Goal: Book appointment/travel/reservation

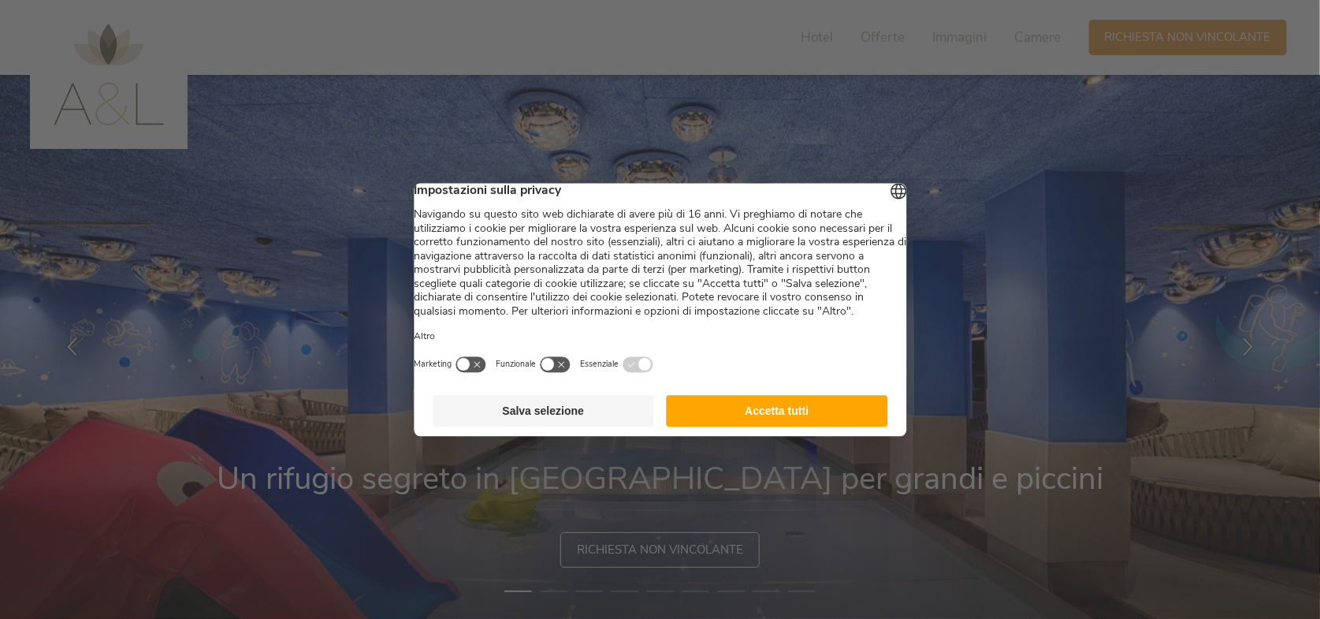
click at [771, 426] on button "Accetta tutti" at bounding box center [777, 411] width 221 height 32
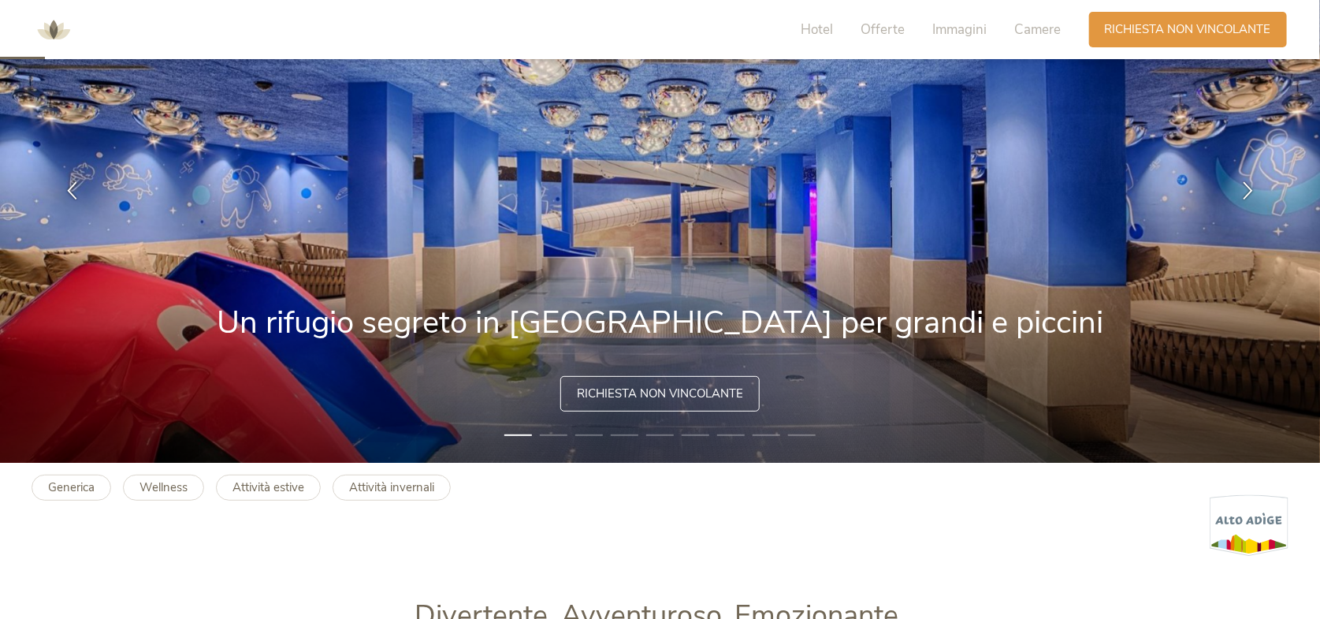
scroll to position [158, 0]
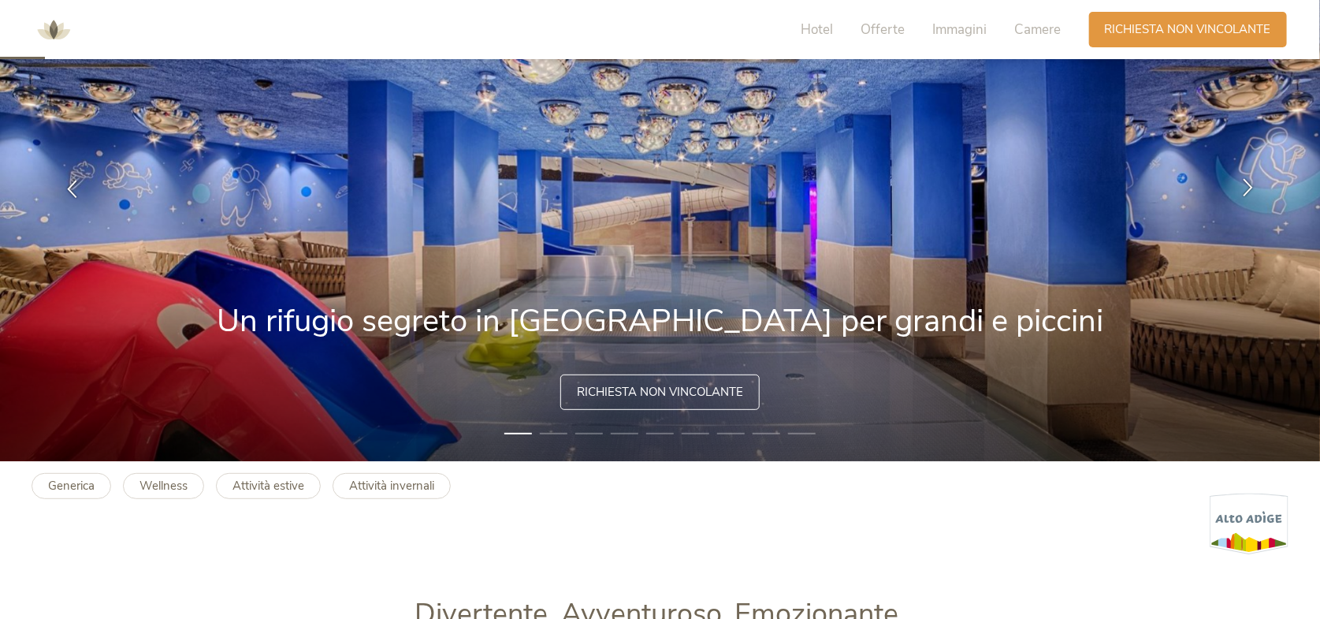
click at [1249, 184] on icon at bounding box center [1248, 188] width 18 height 18
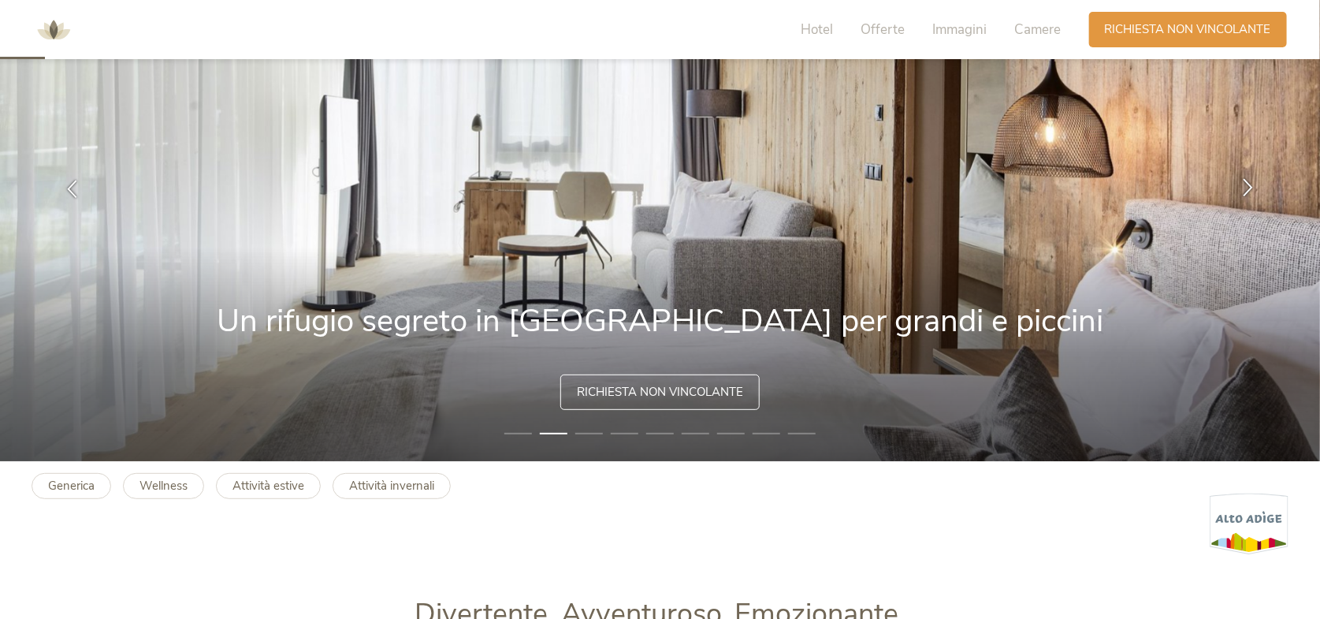
click at [1245, 184] on icon at bounding box center [1248, 188] width 18 height 18
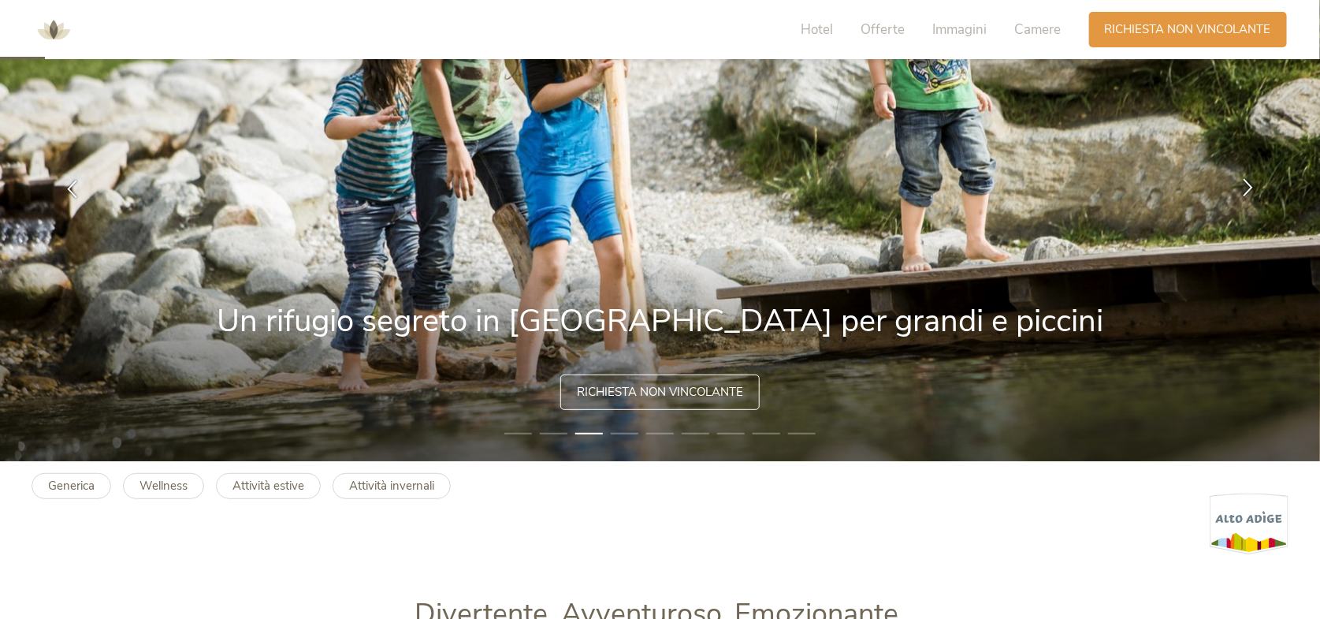
click at [1247, 191] on icon at bounding box center [1248, 188] width 18 height 18
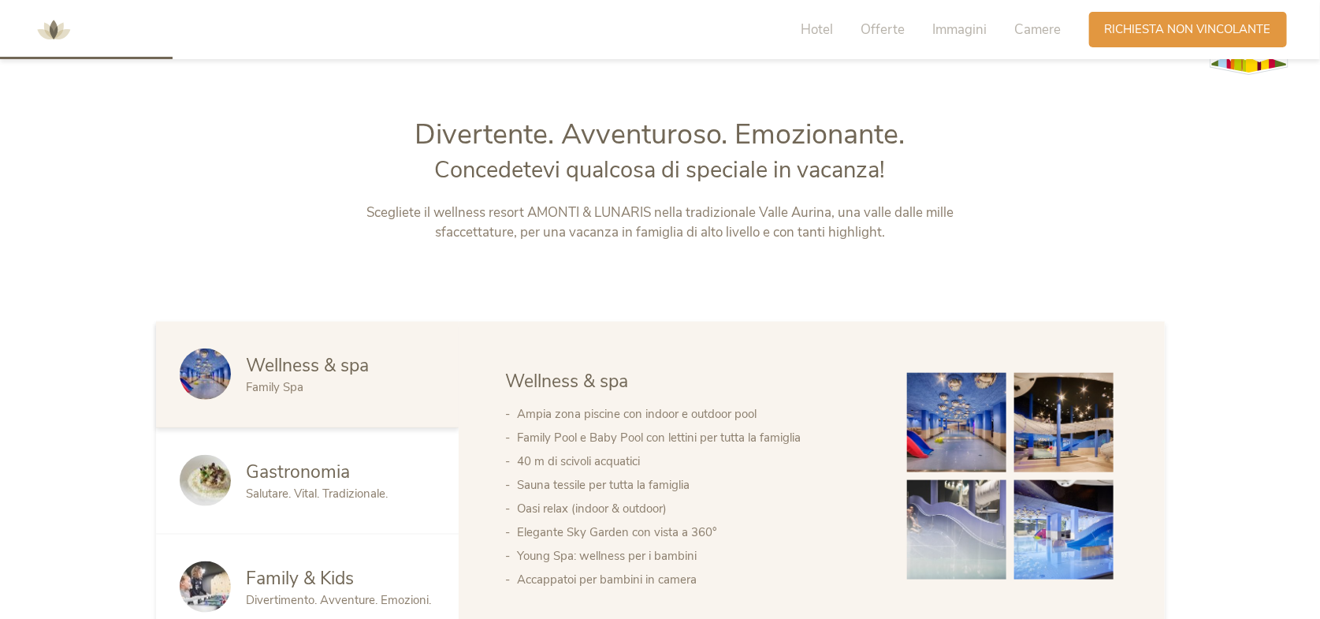
scroll to position [0, 0]
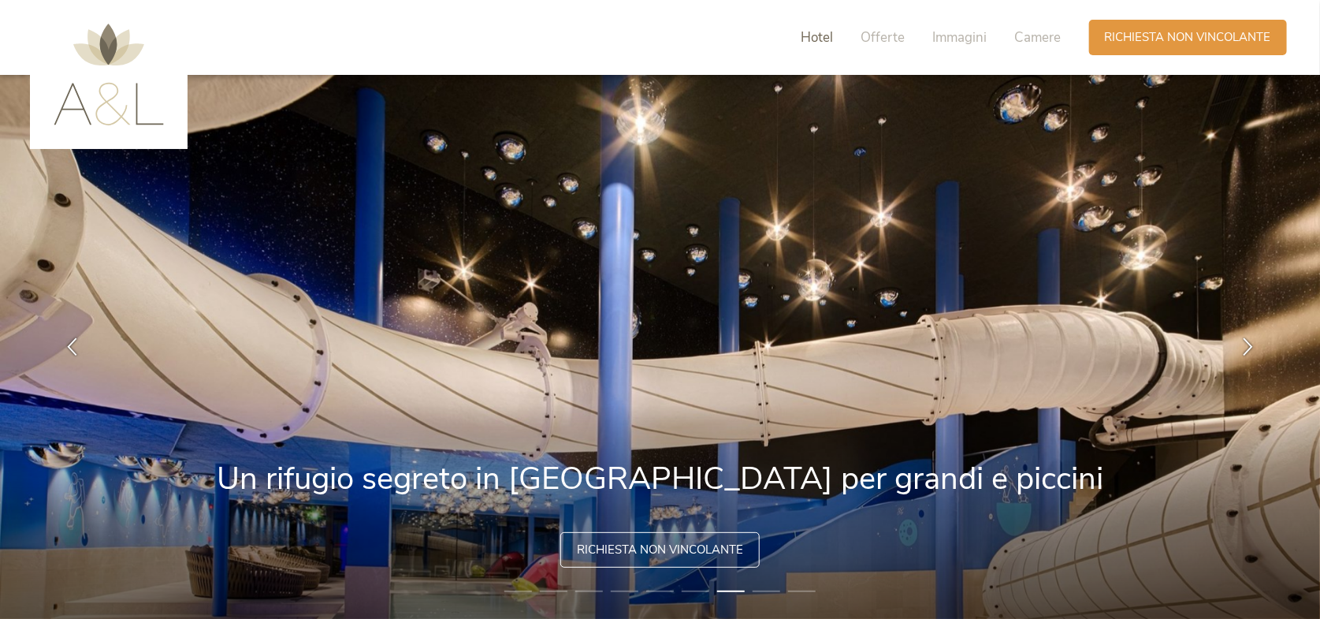
click at [807, 41] on span "Hotel" at bounding box center [817, 37] width 32 height 18
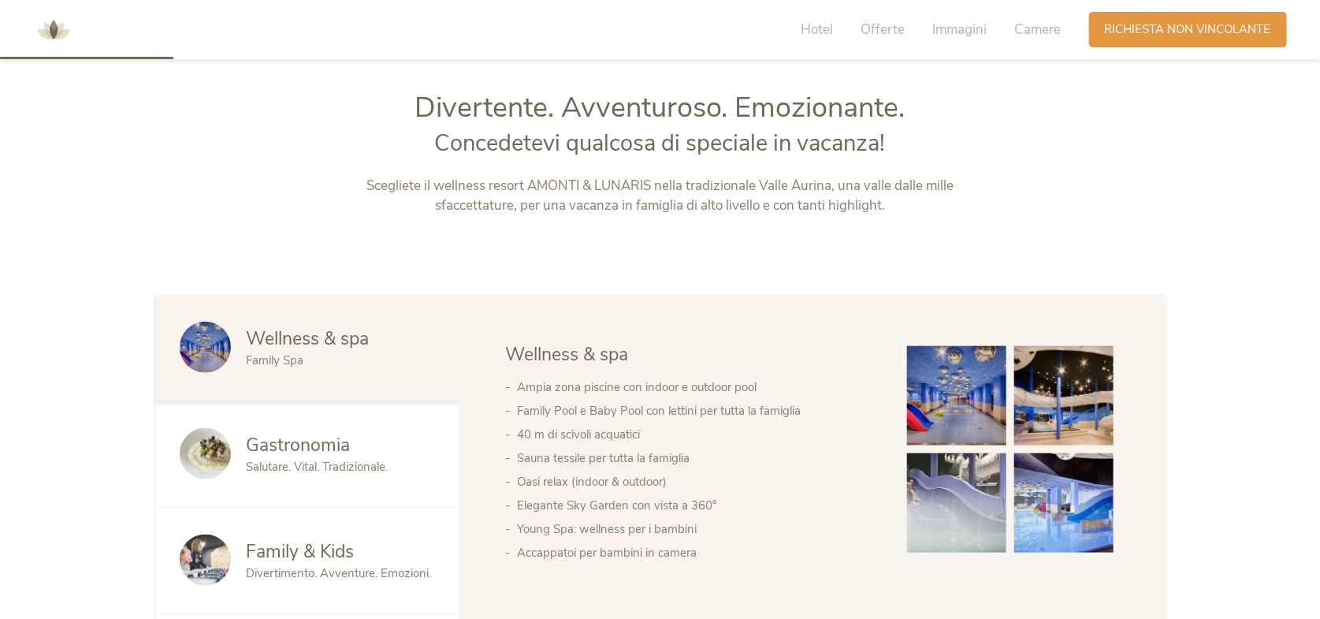
scroll to position [673, 0]
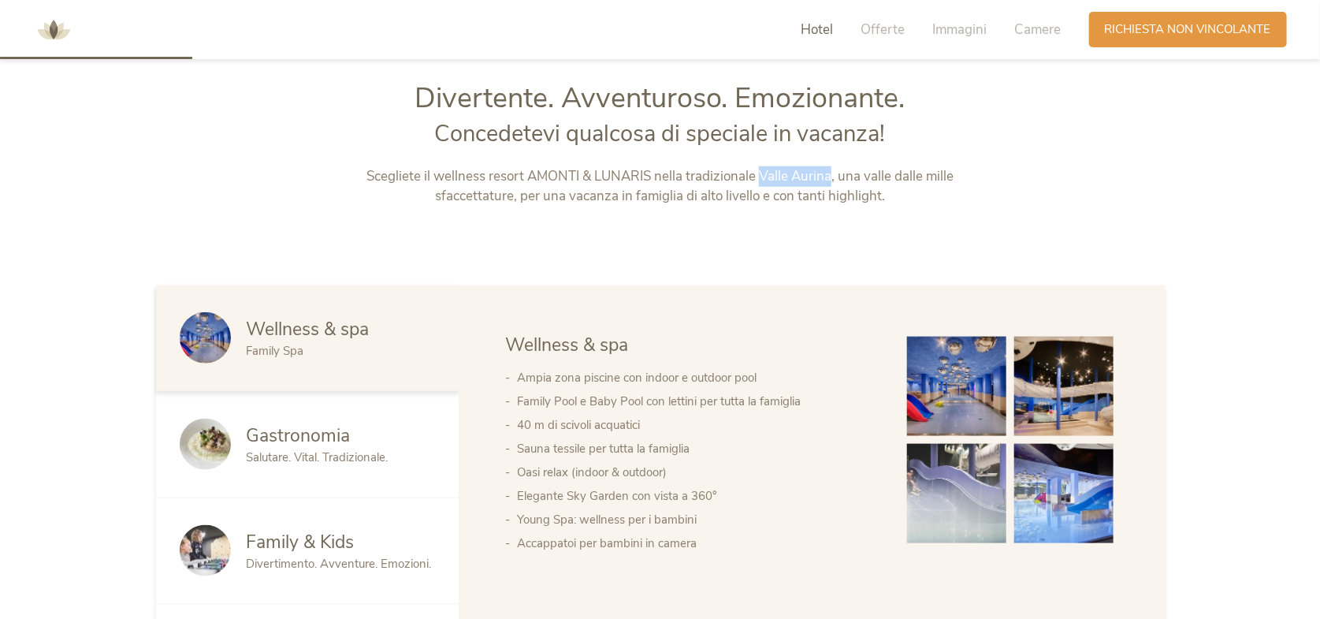
drag, startPoint x: 761, startPoint y: 173, endPoint x: 832, endPoint y: 174, distance: 70.9
click at [832, 174] on p "Scegliete il wellness resort AMONTI & LUNARIS nella tradizionale Valle Aurina, …" at bounding box center [660, 186] width 658 height 40
copy p "Valle Aurina"
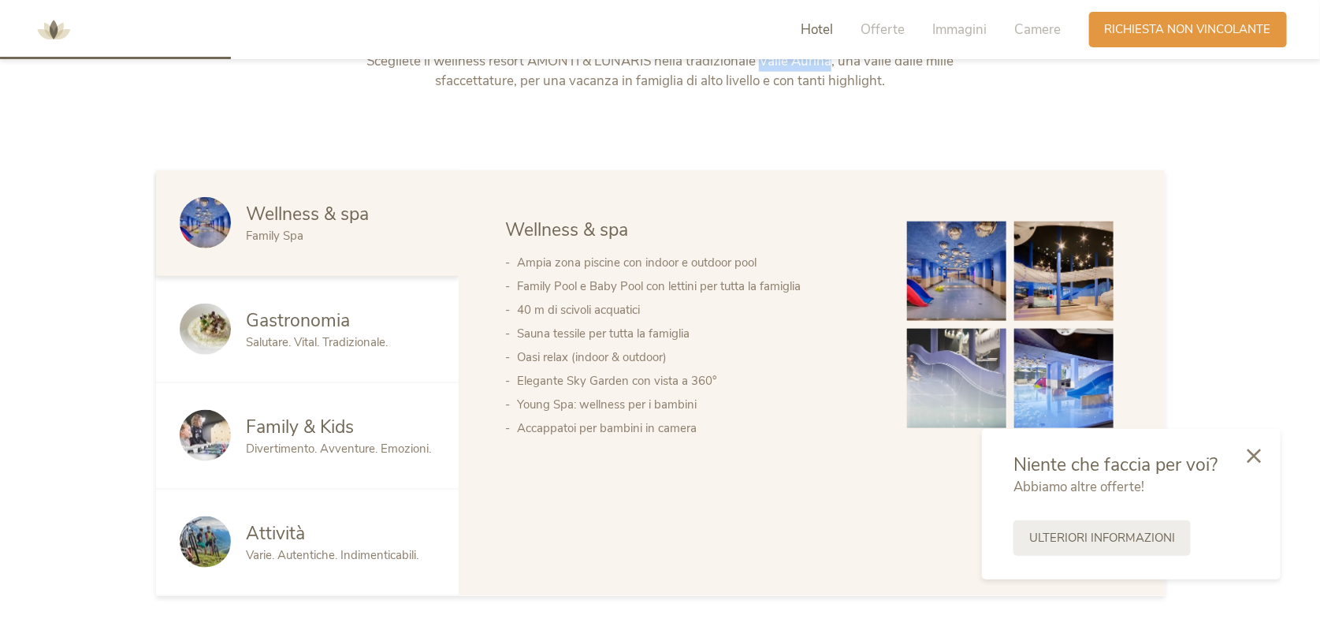
scroll to position [867, 0]
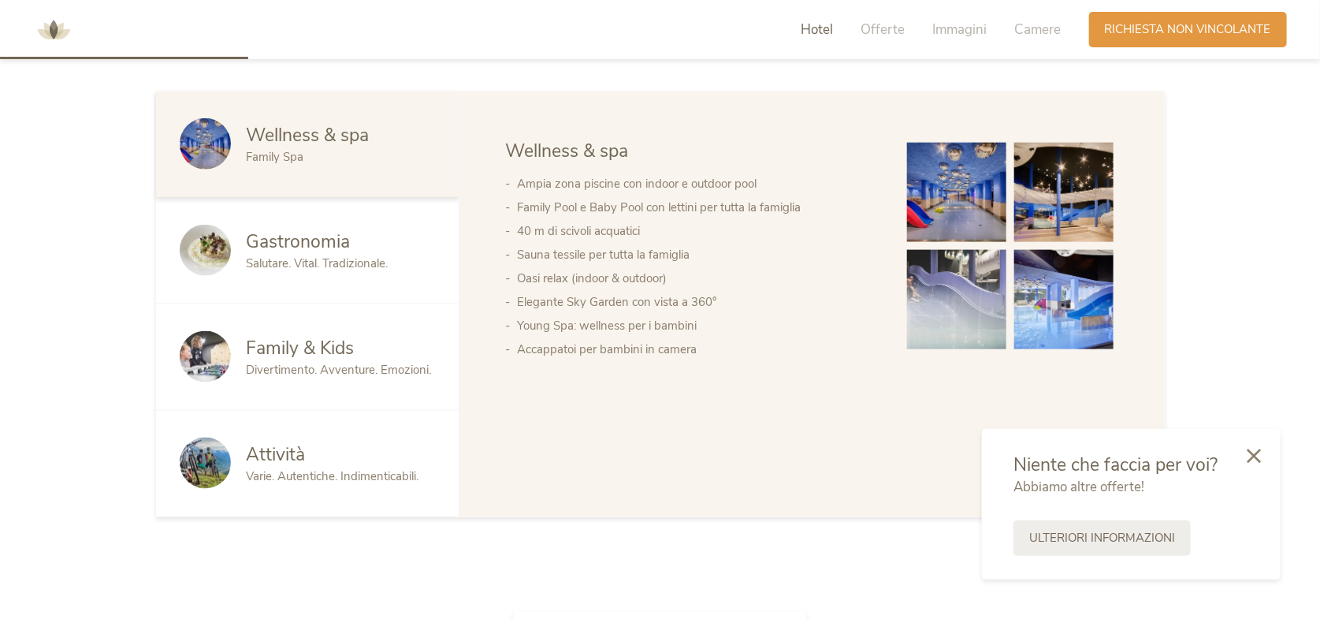
click at [260, 471] on span "Varie. Autentiche. Indimenticabili." at bounding box center [333, 476] width 173 height 16
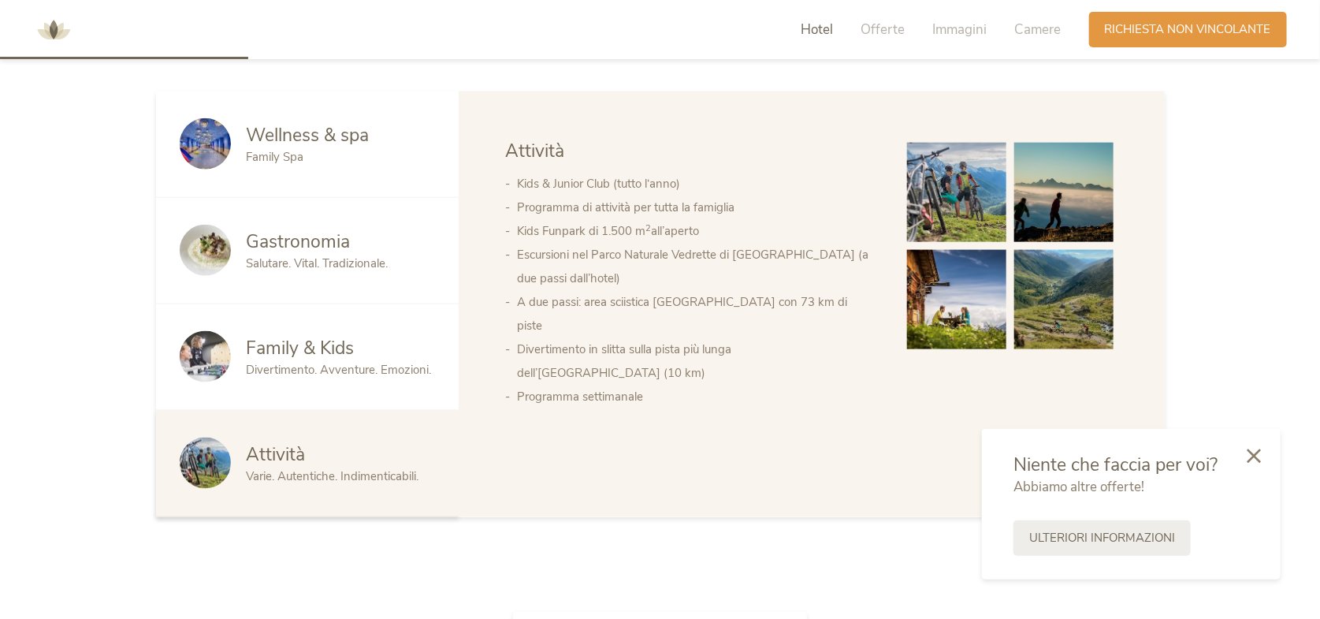
click at [264, 343] on span "Family & Kids" at bounding box center [301, 348] width 108 height 24
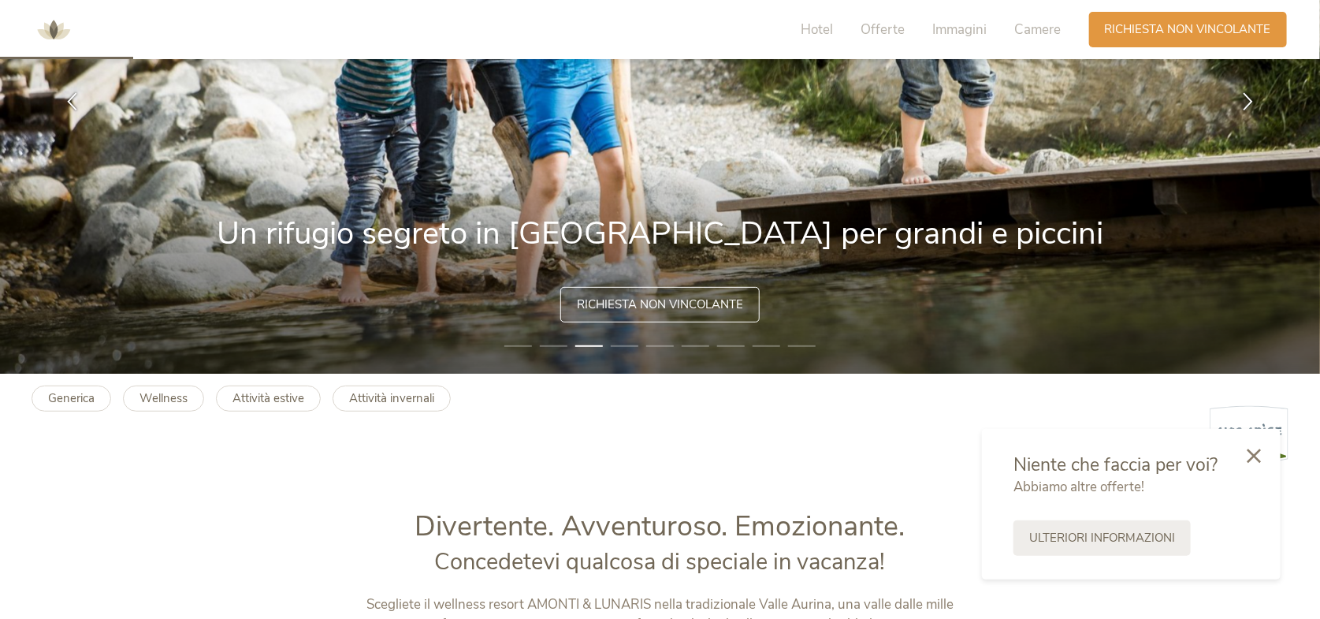
scroll to position [236, 0]
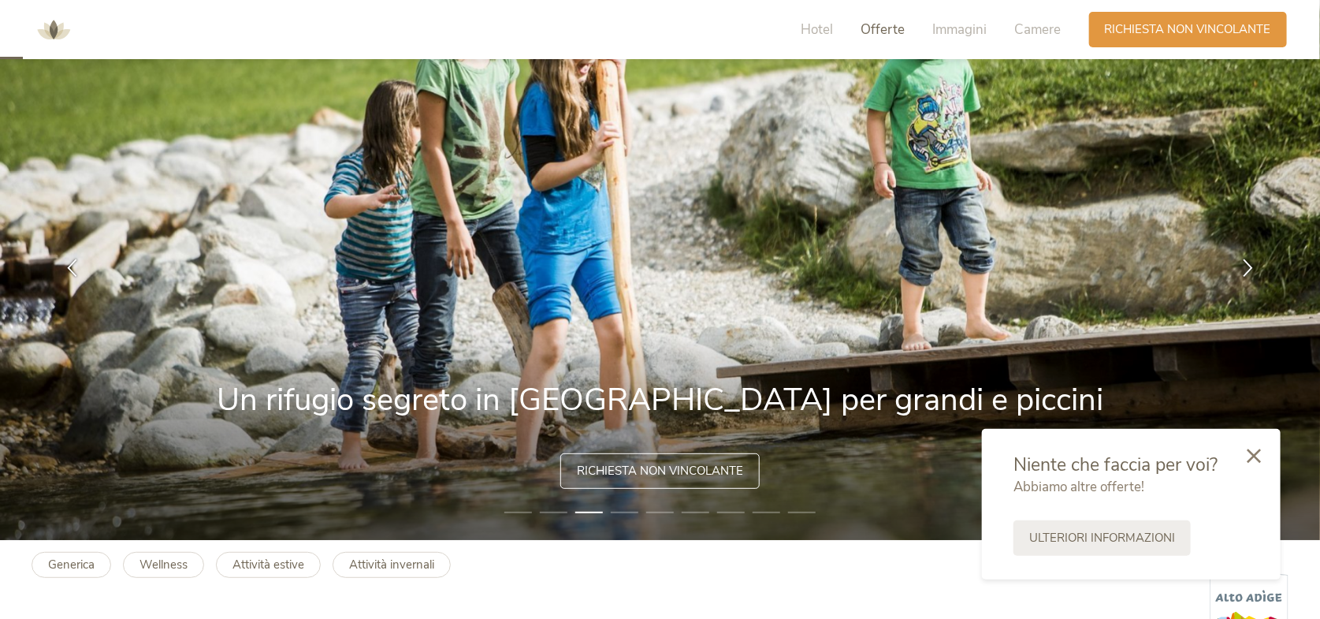
click at [868, 34] on span "Offerte" at bounding box center [883, 29] width 44 height 18
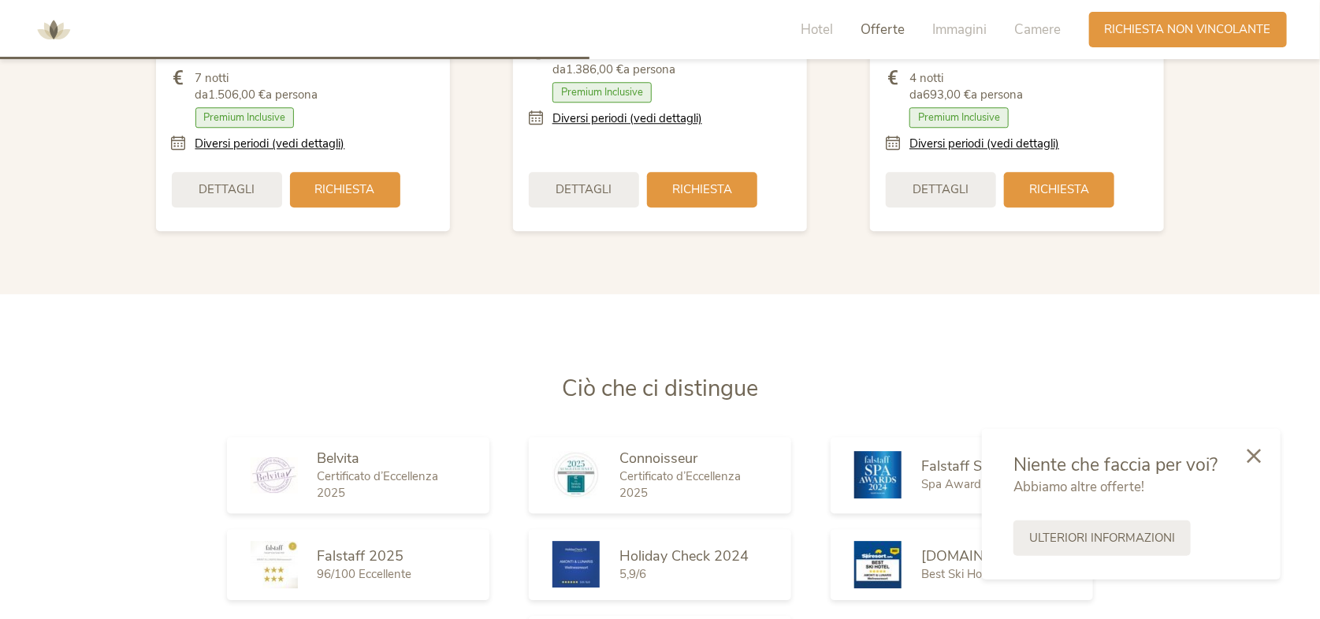
scroll to position [1924, 0]
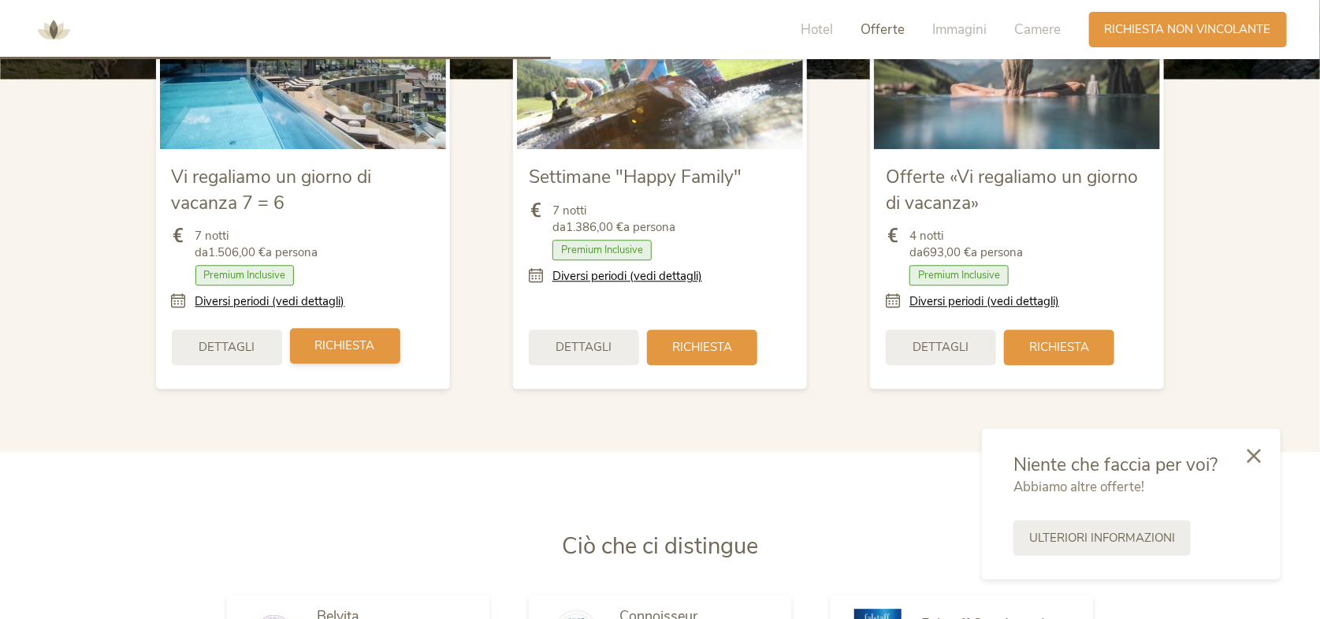
click at [299, 343] on div "Richiesta" at bounding box center [345, 345] width 110 height 35
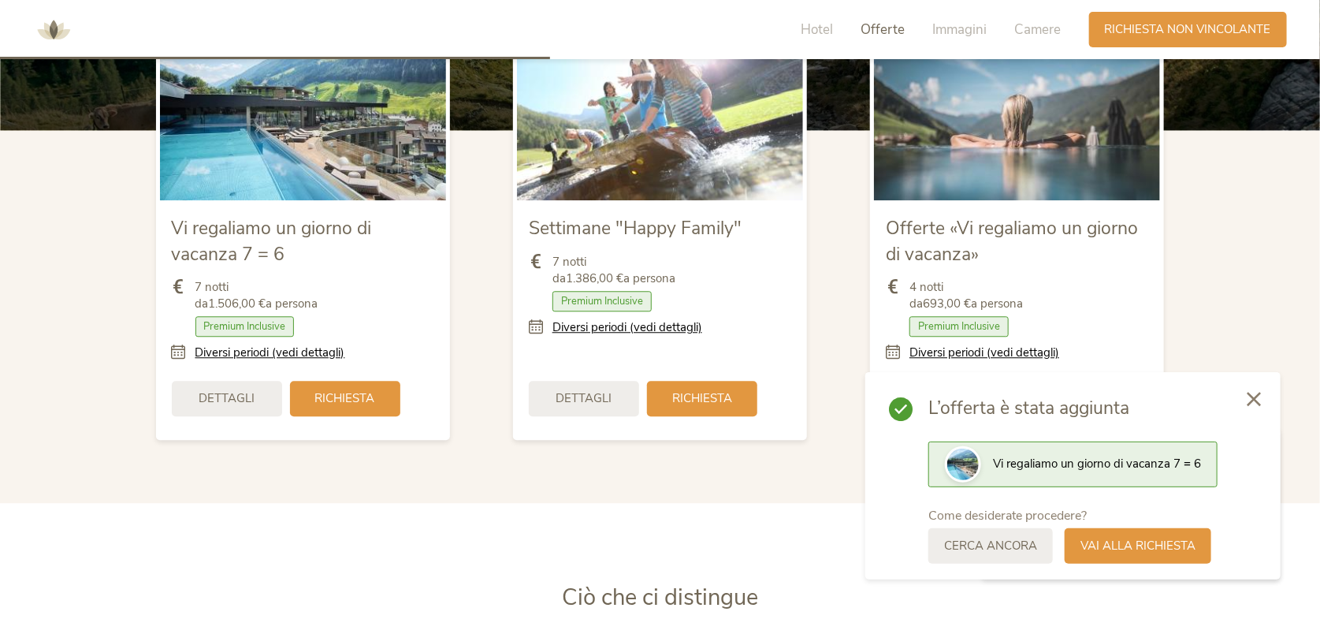
scroll to position [1845, 0]
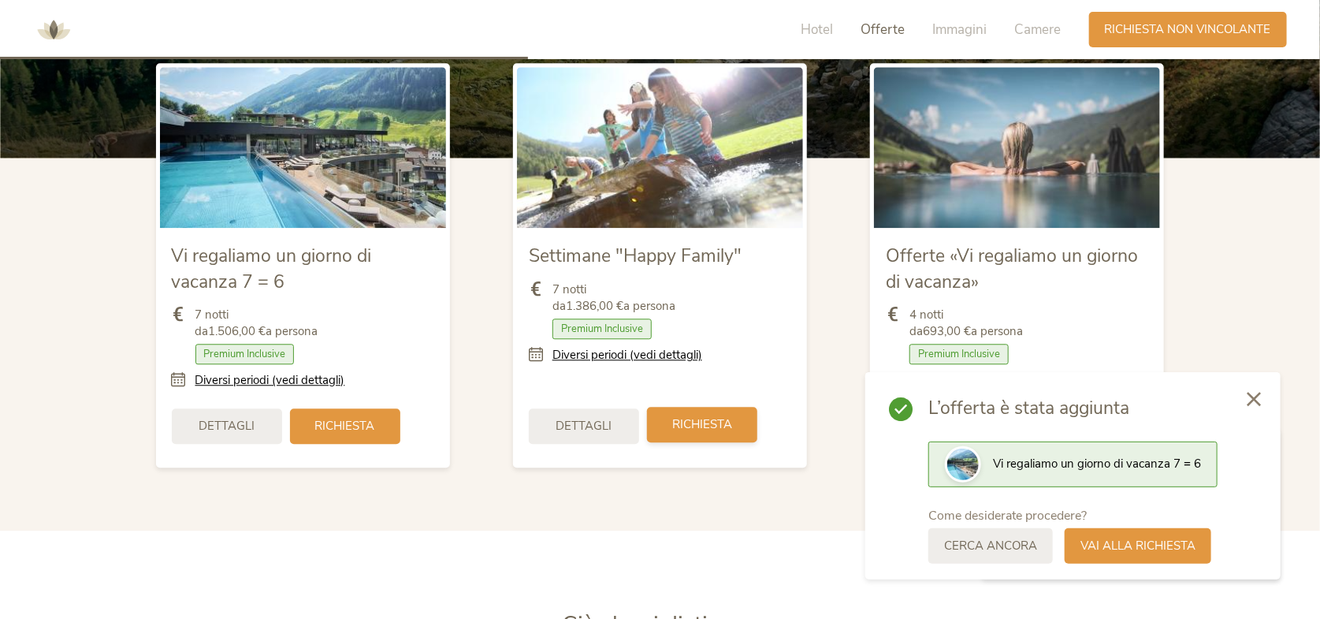
click at [678, 426] on span "Richiesta" at bounding box center [702, 424] width 60 height 17
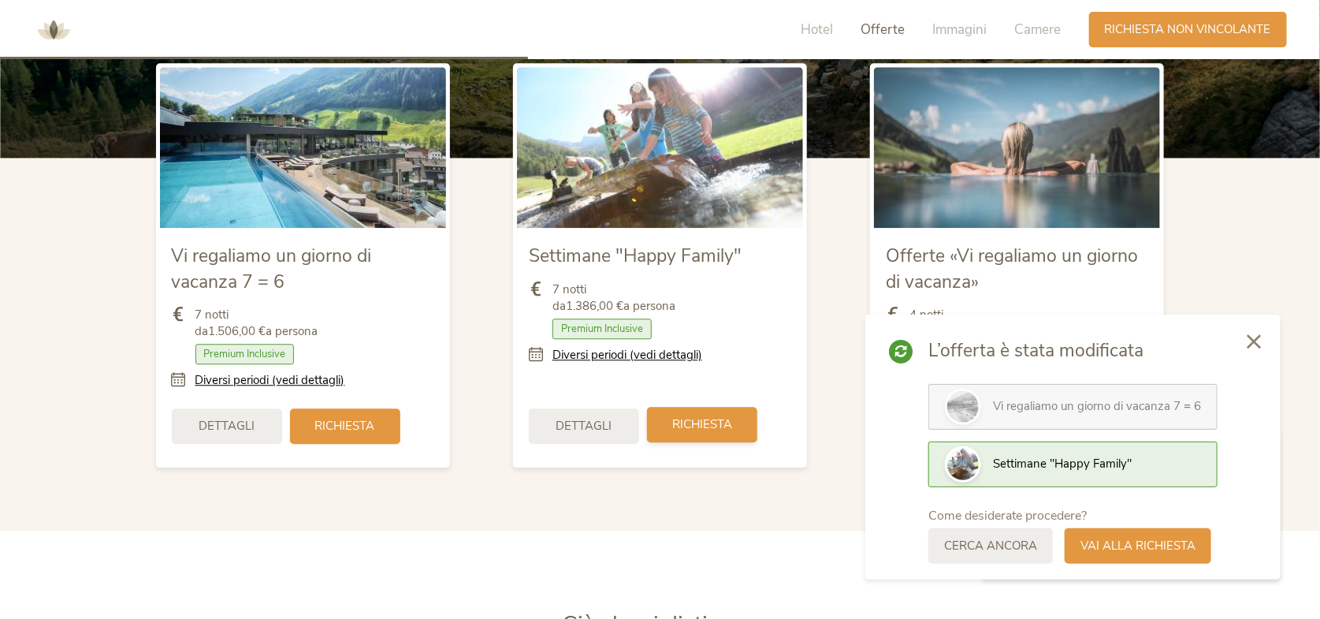
click at [685, 429] on span "Richiesta" at bounding box center [702, 424] width 60 height 17
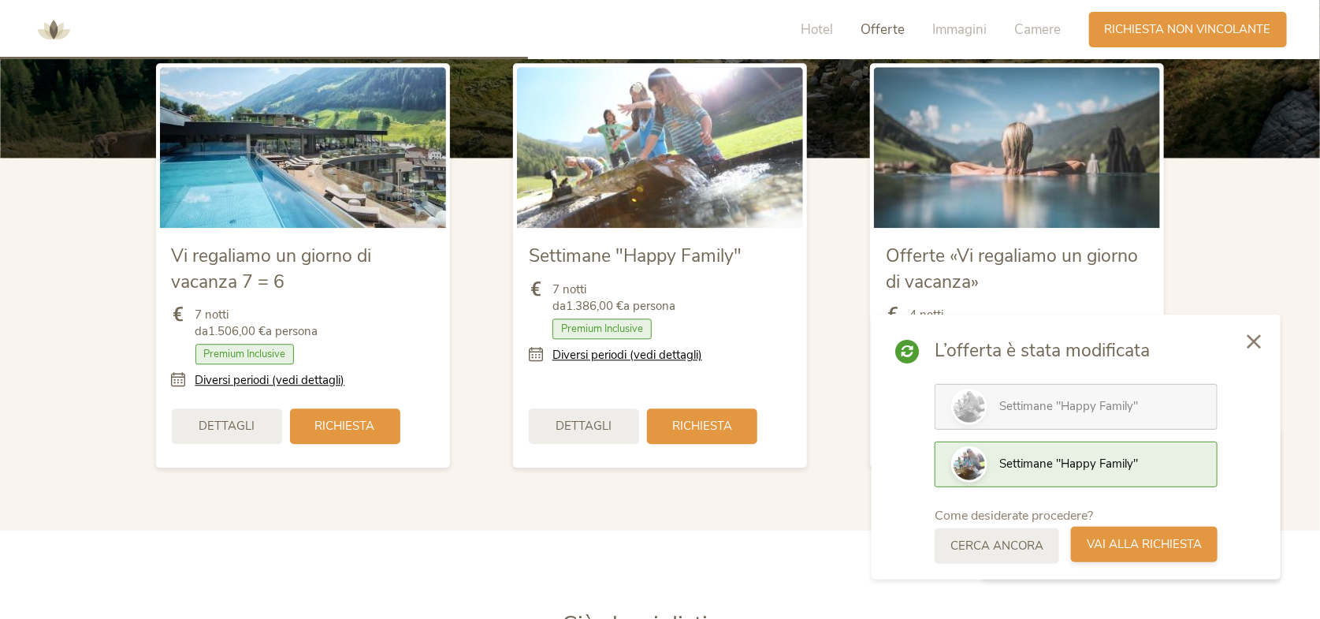
click at [1095, 542] on span "Vai alla richiesta" at bounding box center [1144, 544] width 115 height 17
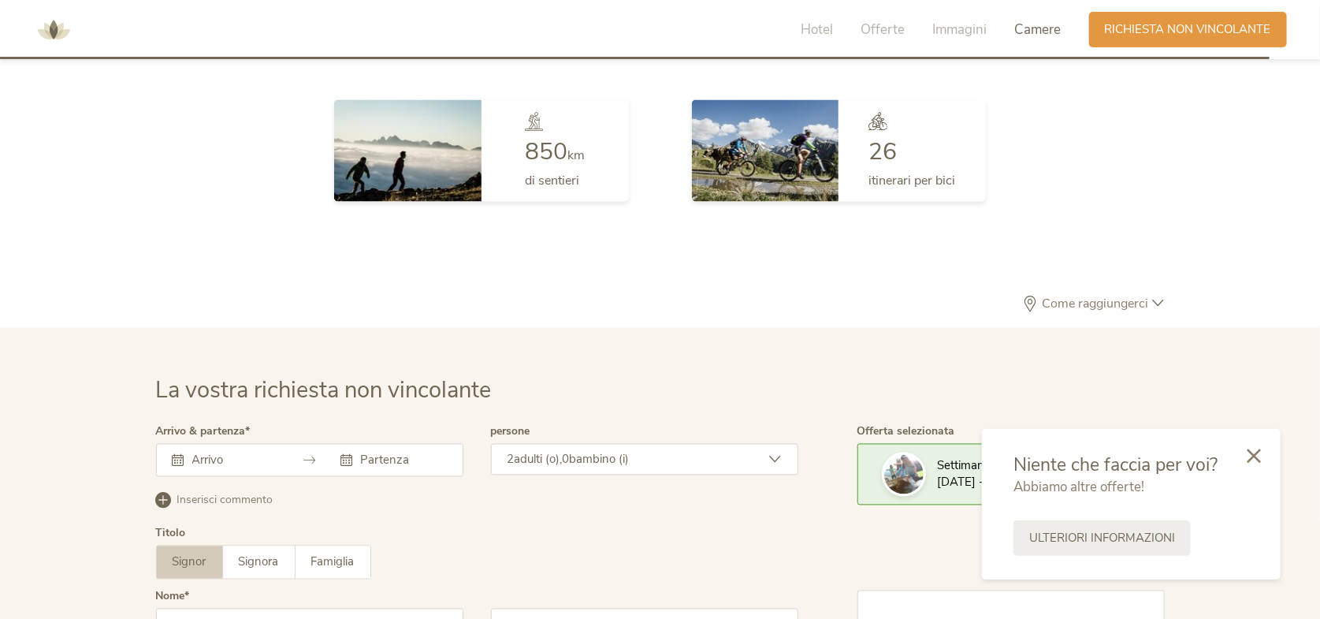
scroll to position [4577, 0]
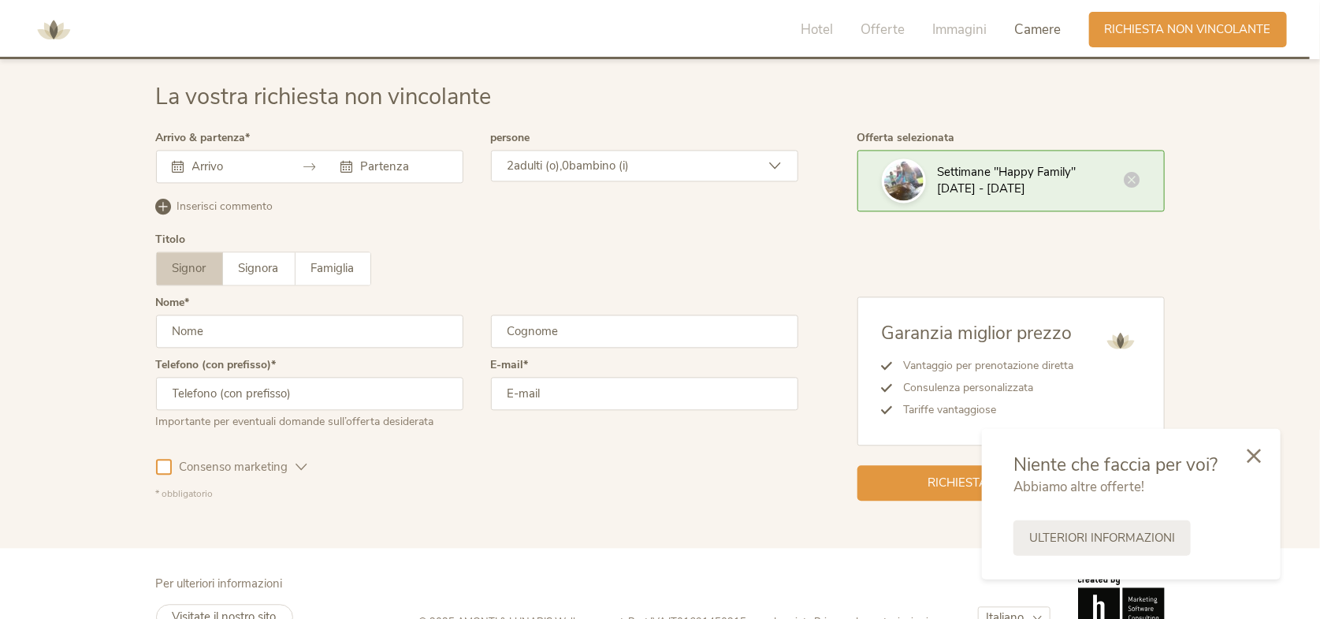
click at [179, 161] on icon at bounding box center [179, 167] width 12 height 12
click at [183, 163] on icon at bounding box center [179, 167] width 12 height 12
click at [206, 168] on input "text" at bounding box center [233, 166] width 90 height 16
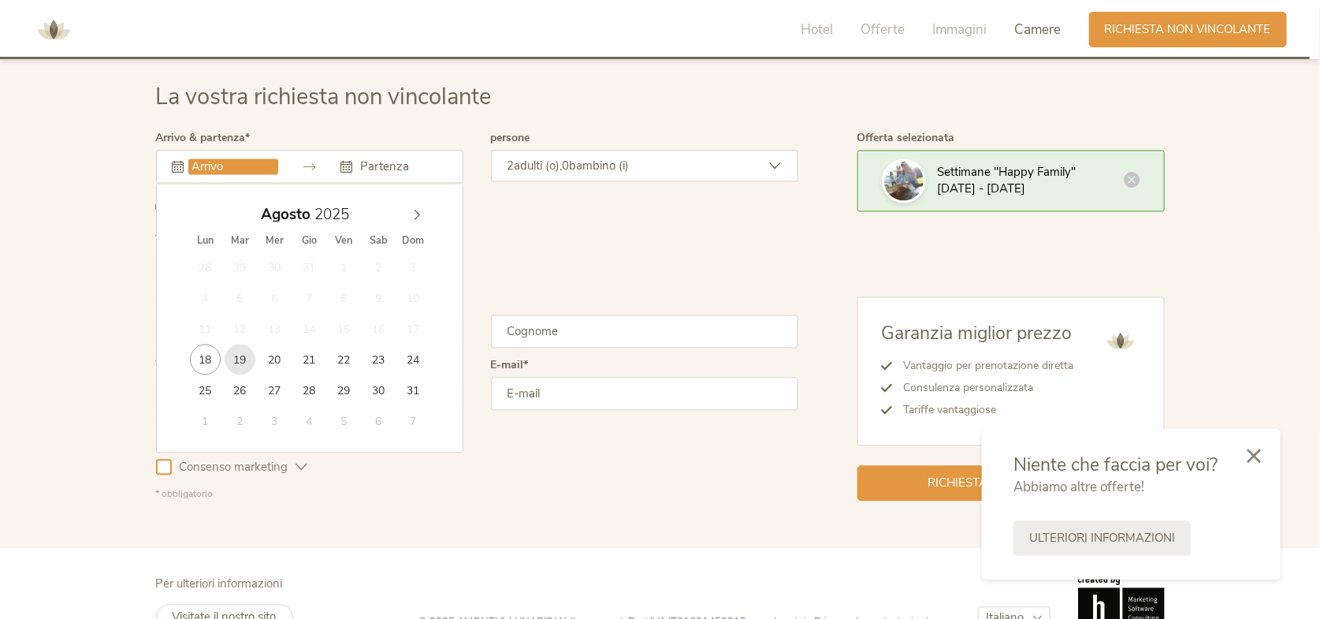
type input "[DATE]"
